Goal: Navigation & Orientation: Go to known website

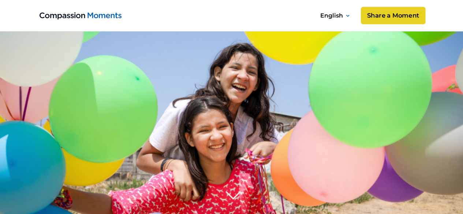
click at [382, 16] on link "Share a Moment" at bounding box center [393, 16] width 64 height 18
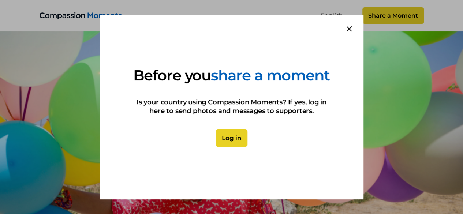
click at [225, 147] on link "Log in" at bounding box center [232, 139] width 32 height 18
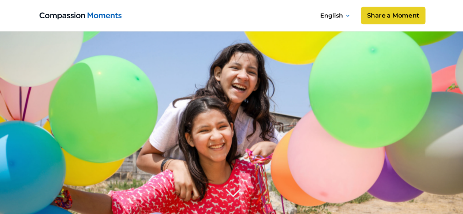
click at [393, 13] on link "Share a Moment" at bounding box center [393, 16] width 64 height 18
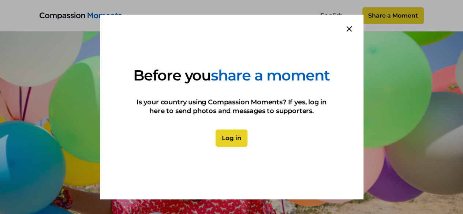
click at [234, 147] on link "Log in" at bounding box center [232, 139] width 32 height 18
